Goal: Use online tool/utility: Utilize a website feature to perform a specific function

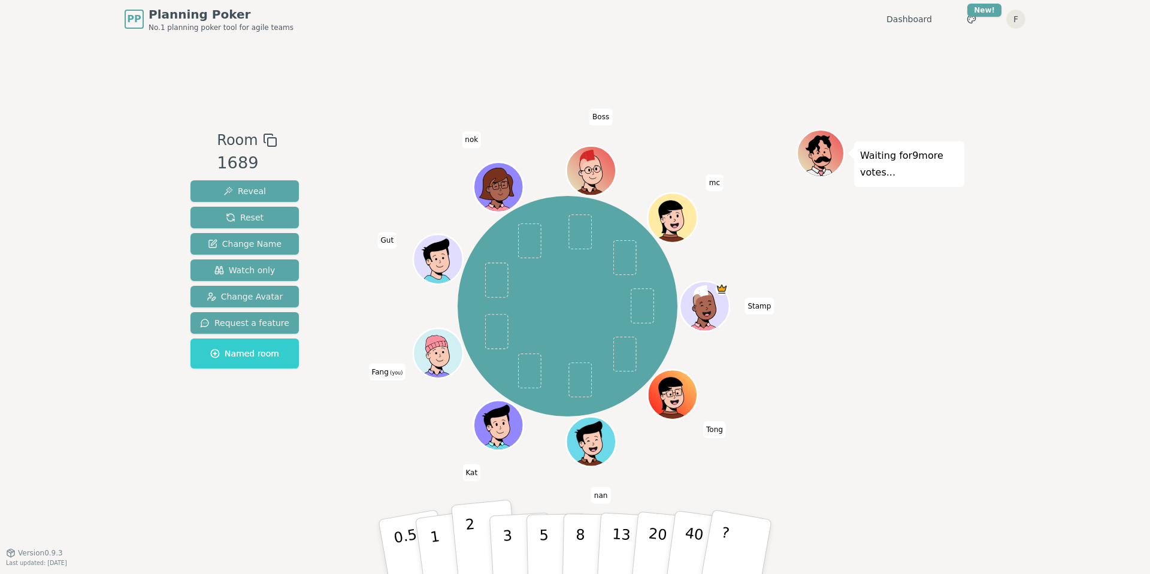
click at [466, 538] on button "2" at bounding box center [485, 546] width 68 height 95
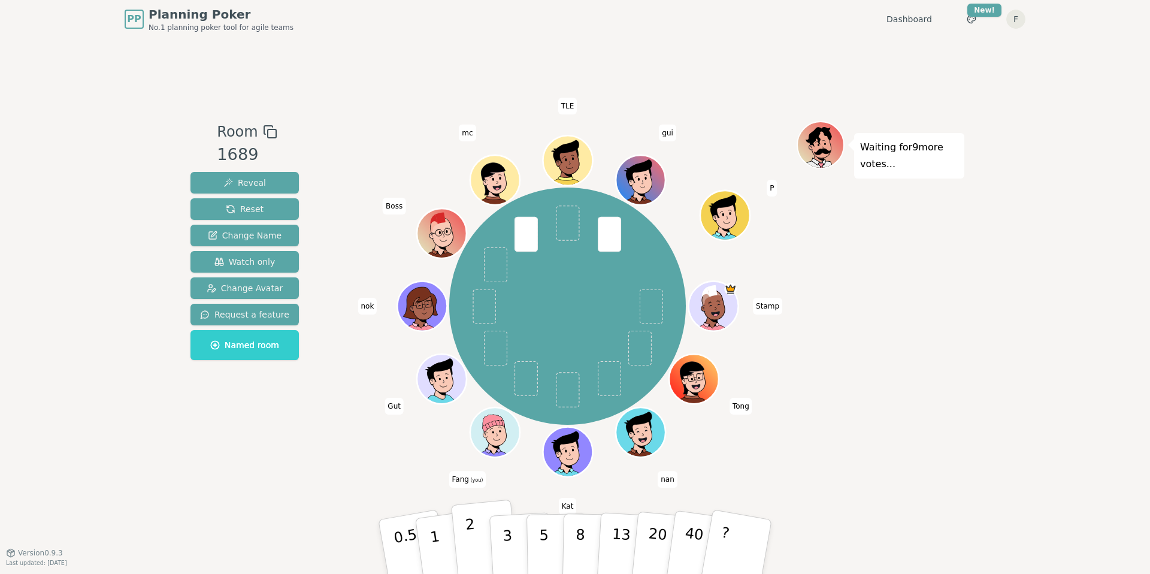
click at [469, 540] on p "2" at bounding box center [473, 548] width 16 height 65
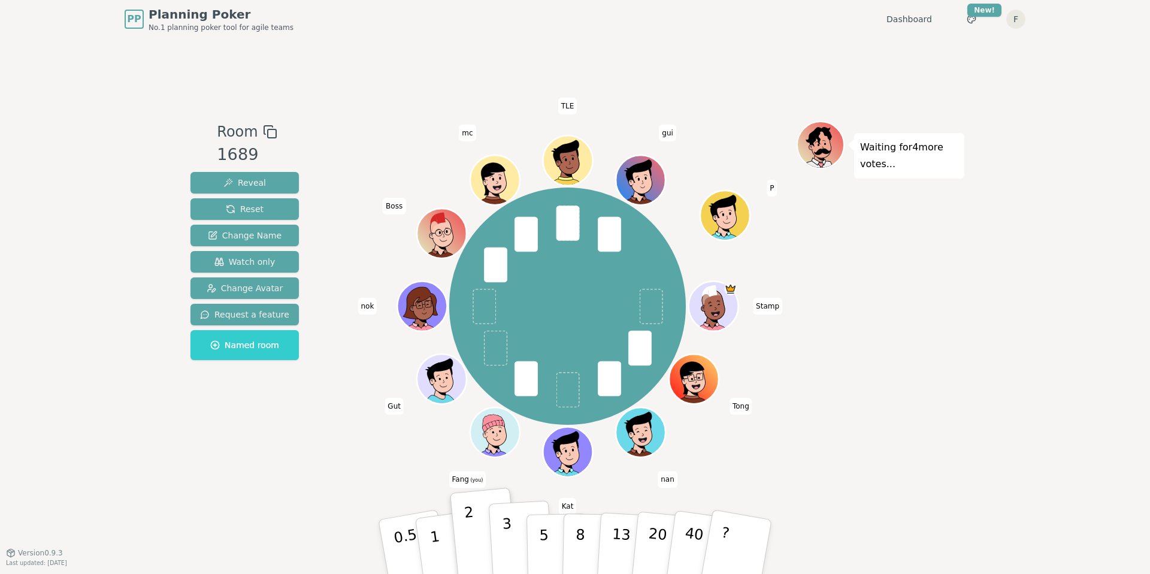
click at [513, 554] on button "3" at bounding box center [521, 546] width 65 height 93
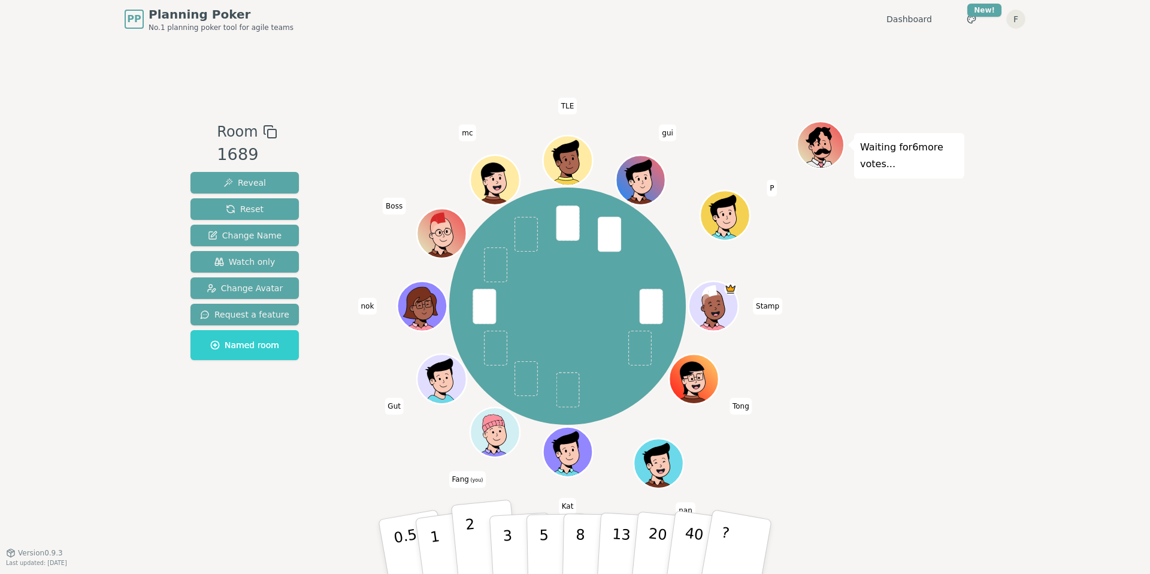
click at [471, 548] on p "2" at bounding box center [473, 548] width 16 height 65
click at [513, 553] on button "3" at bounding box center [521, 546] width 65 height 93
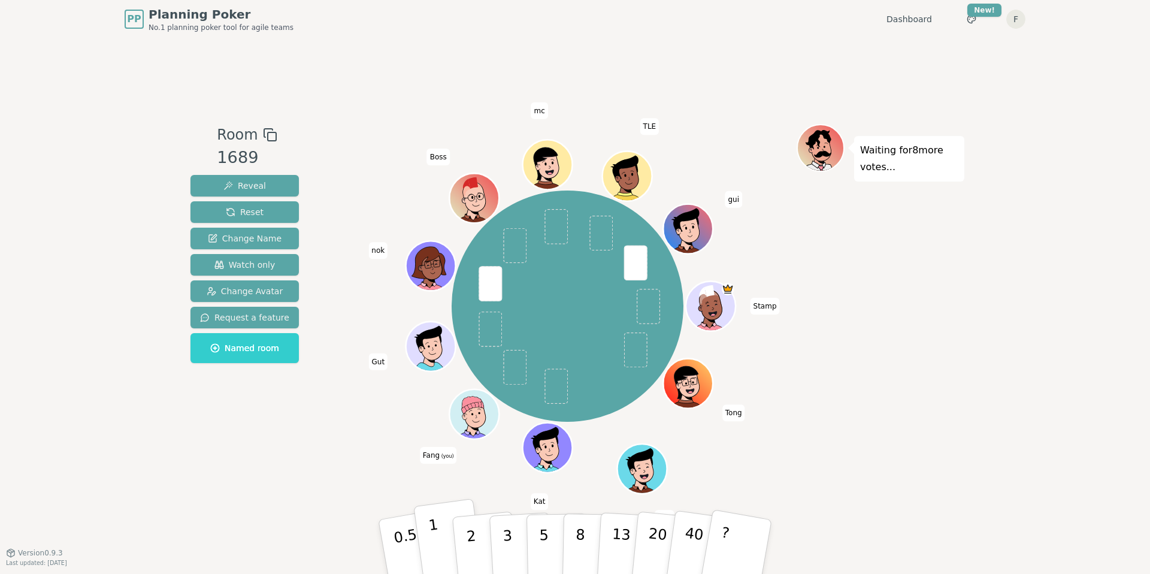
click at [449, 542] on button "1" at bounding box center [448, 546] width 71 height 97
click at [483, 542] on button "2" at bounding box center [485, 546] width 68 height 95
click at [437, 553] on p "1" at bounding box center [437, 548] width 18 height 65
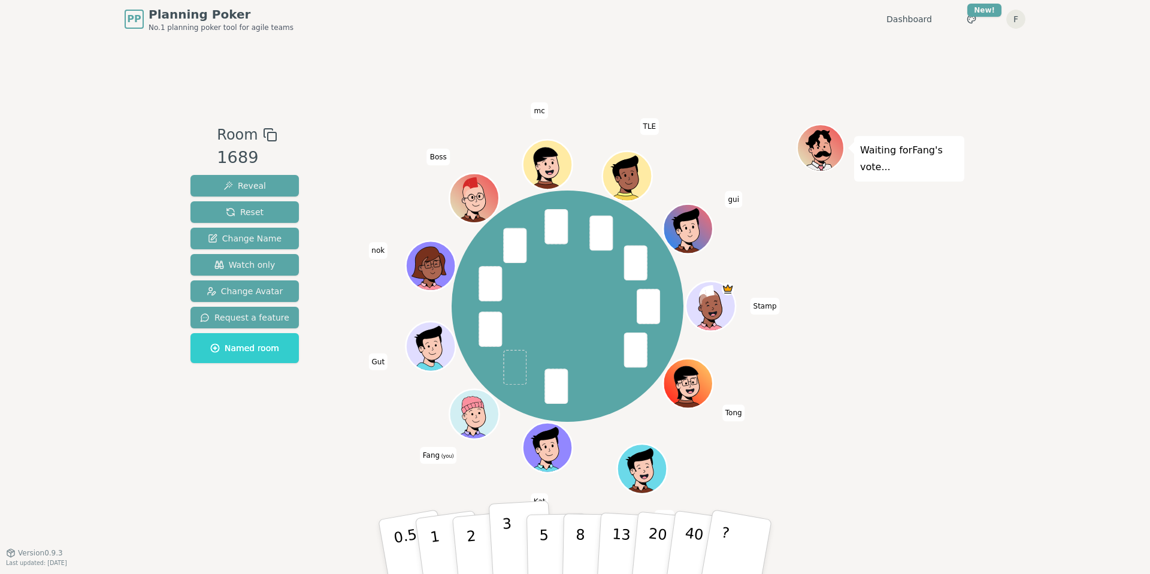
click at [518, 541] on button "3" at bounding box center [521, 546] width 65 height 93
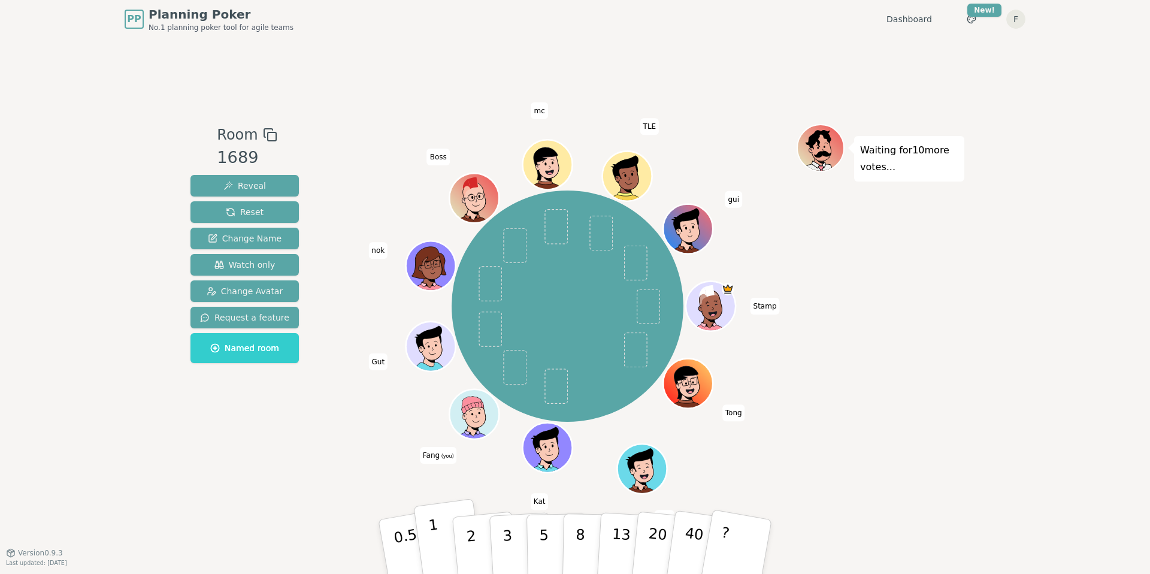
click at [438, 539] on button "1" at bounding box center [448, 546] width 71 height 97
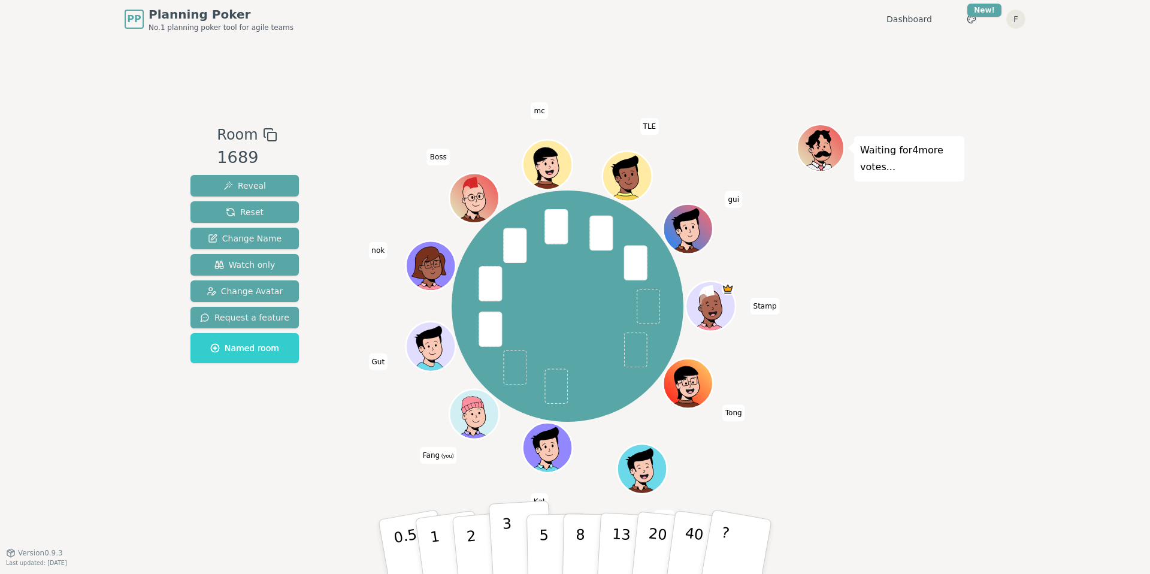
click at [513, 533] on button "3" at bounding box center [521, 546] width 65 height 93
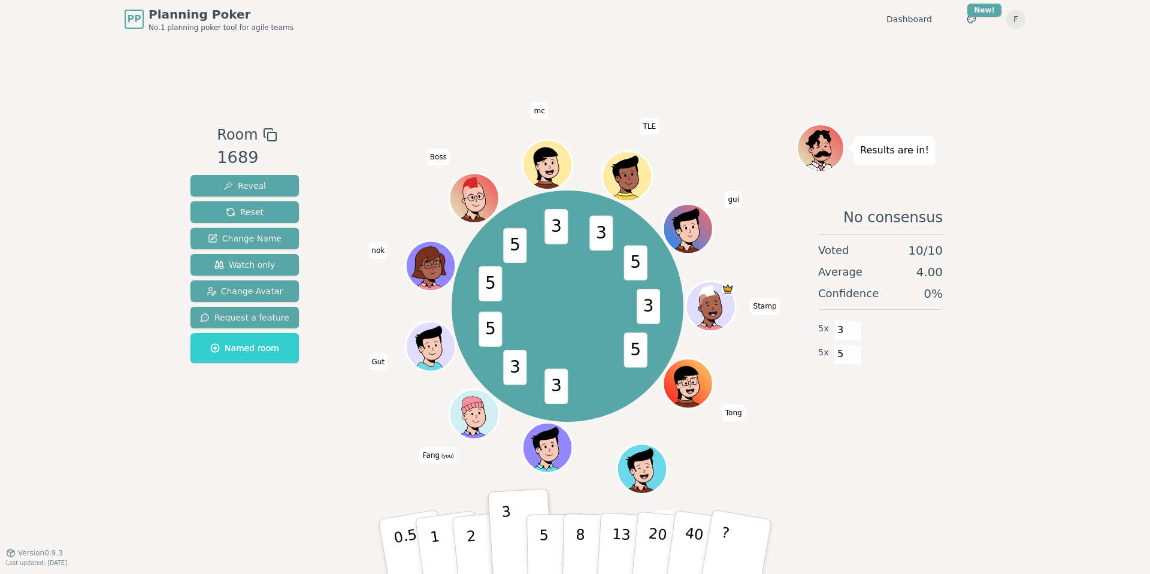
click at [279, 462] on div "Room 1689 Reveal Reset Change Name Watch only Change Avatar Request a feature N…" at bounding box center [245, 295] width 118 height 342
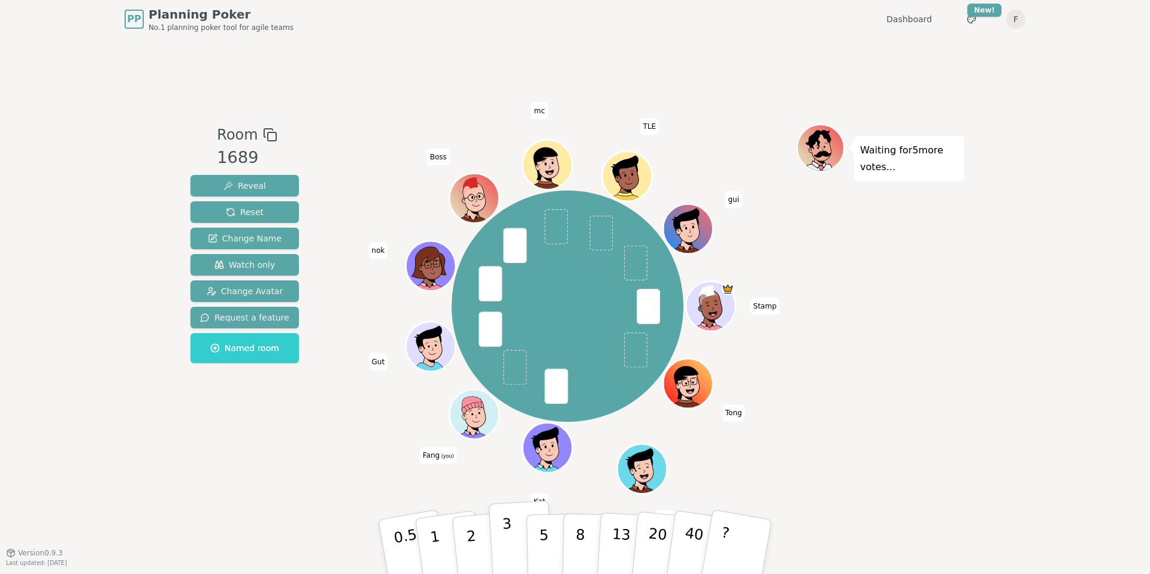
click at [502, 538] on p "3" at bounding box center [508, 547] width 13 height 65
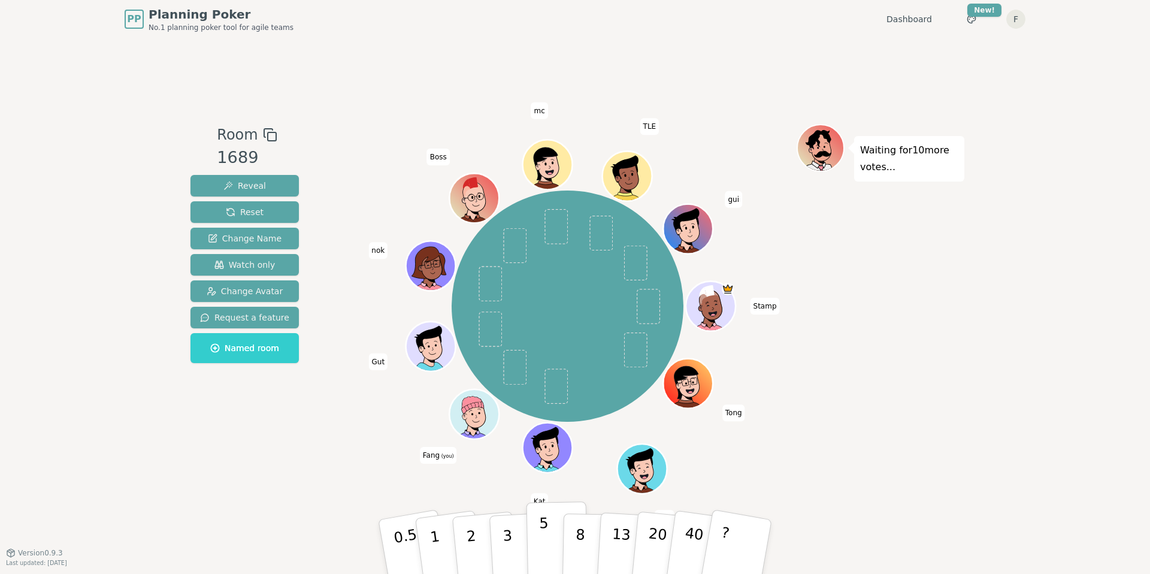
click at [536, 544] on button "5" at bounding box center [557, 546] width 62 height 91
click at [512, 539] on button "3" at bounding box center [521, 546] width 65 height 93
click at [544, 535] on p "5" at bounding box center [544, 546] width 10 height 65
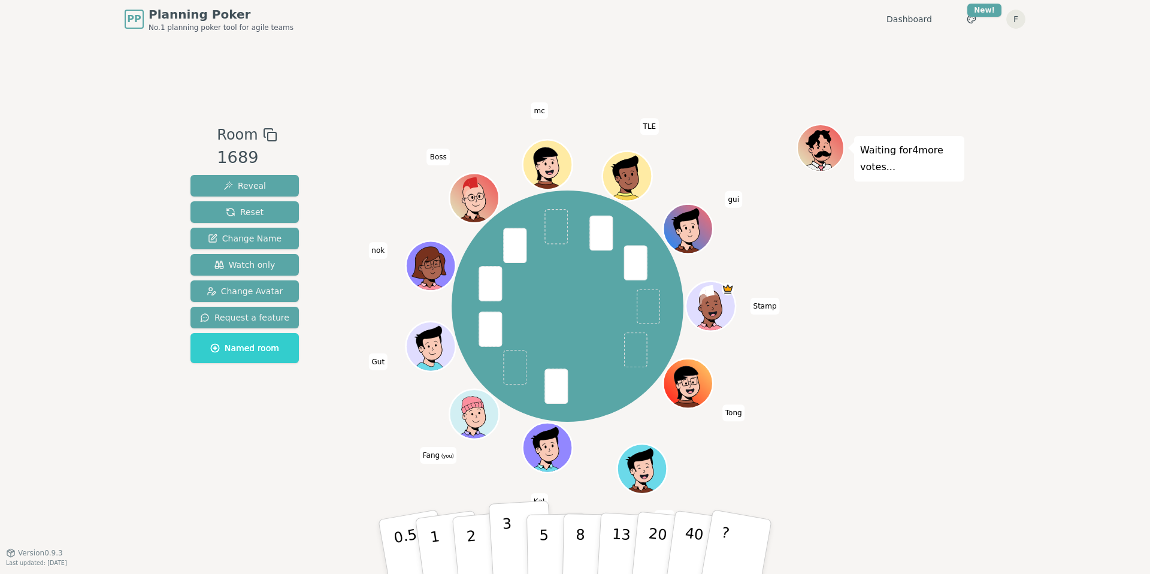
click at [514, 544] on button "3" at bounding box center [521, 546] width 65 height 93
click at [438, 544] on button "1" at bounding box center [448, 546] width 71 height 97
click at [513, 533] on button "3" at bounding box center [521, 546] width 65 height 93
click at [586, 547] on button "8" at bounding box center [593, 546] width 62 height 91
click at [611, 537] on button "13" at bounding box center [628, 546] width 65 height 93
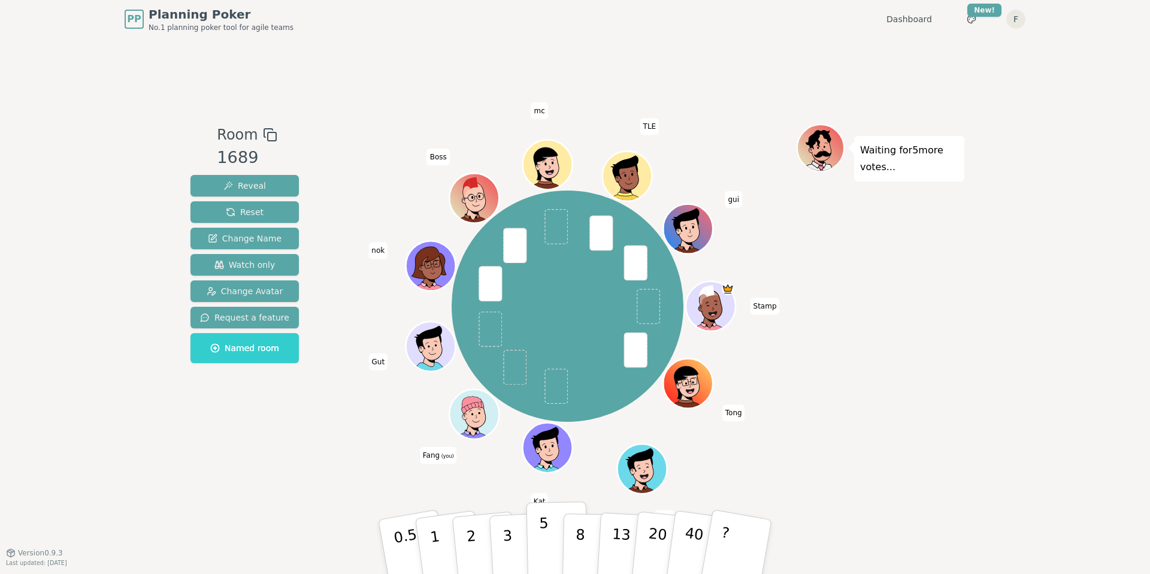
click at [547, 541] on p "5" at bounding box center [544, 546] width 10 height 65
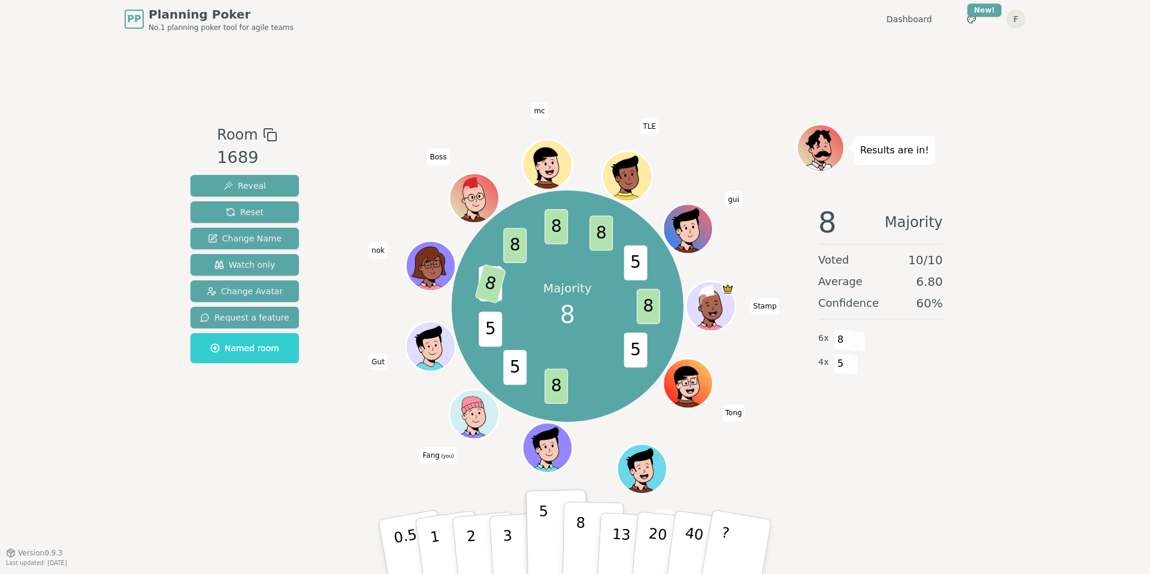
click at [578, 538] on p "8" at bounding box center [580, 546] width 10 height 65
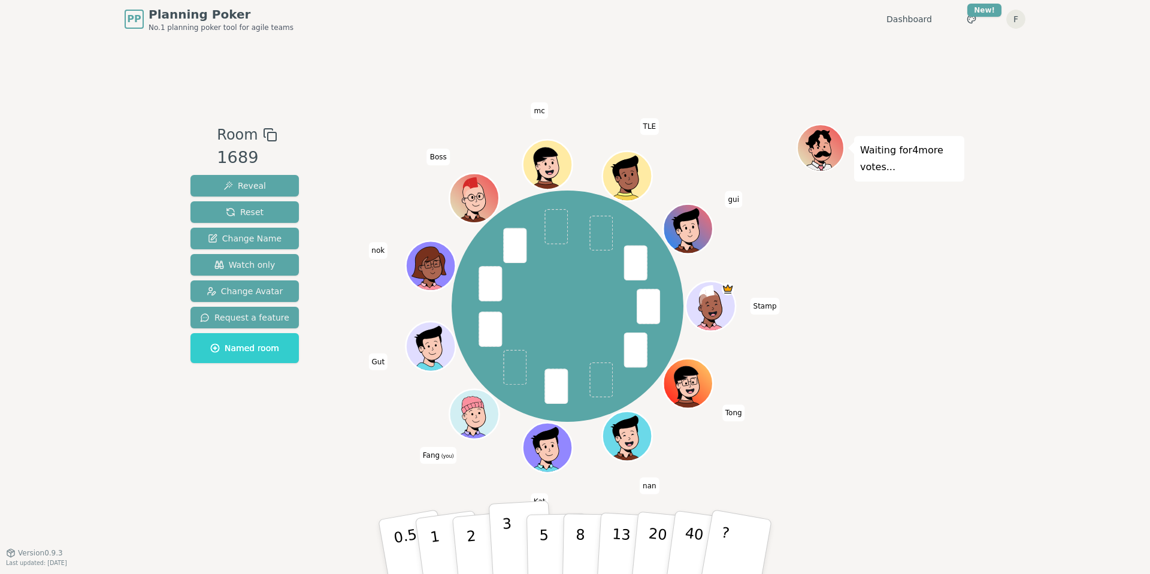
click at [505, 546] on p "3" at bounding box center [508, 547] width 13 height 65
